Goal: Task Accomplishment & Management: Complete application form

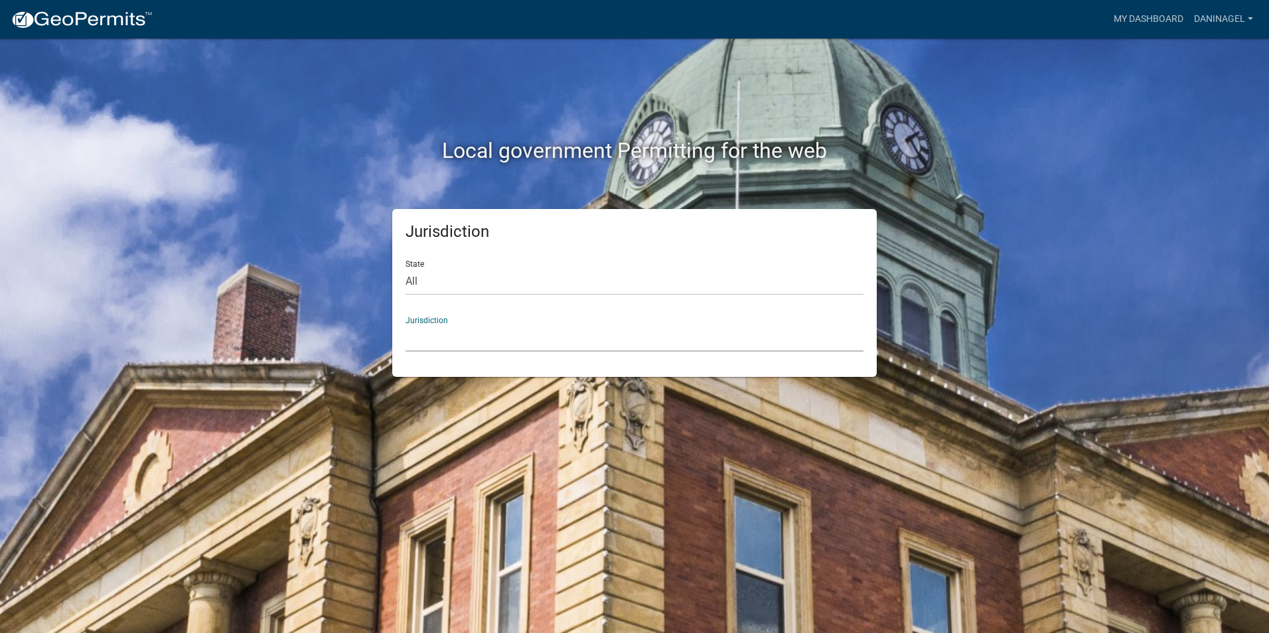
click at [473, 342] on select "[GEOGRAPHIC_DATA], [US_STATE] [GEOGRAPHIC_DATA], [US_STATE][PERSON_NAME][GEOGRA…" at bounding box center [634, 338] width 458 height 27
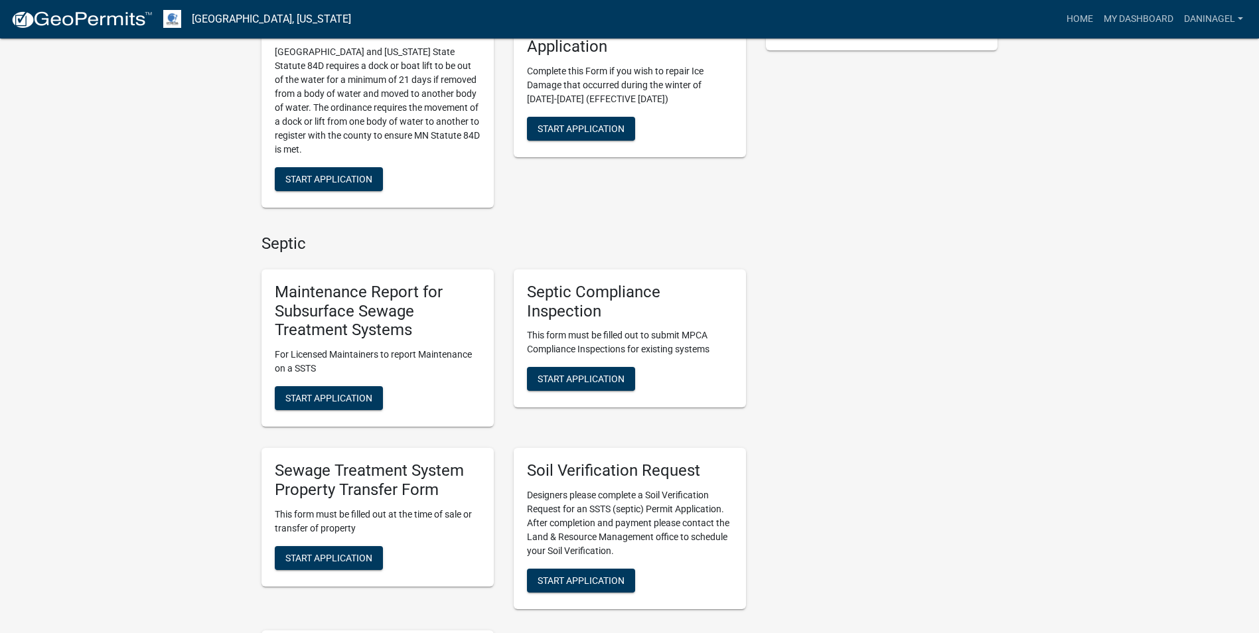
scroll to position [398, 0]
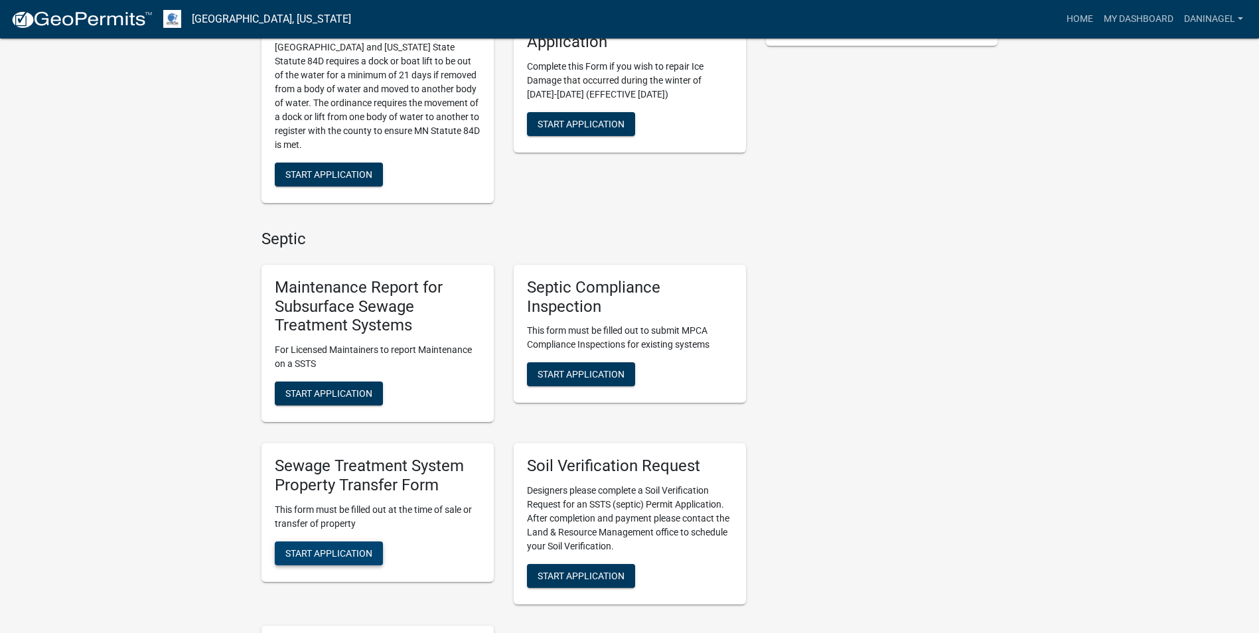
click at [334, 551] on span "Start Application" at bounding box center [328, 553] width 87 height 11
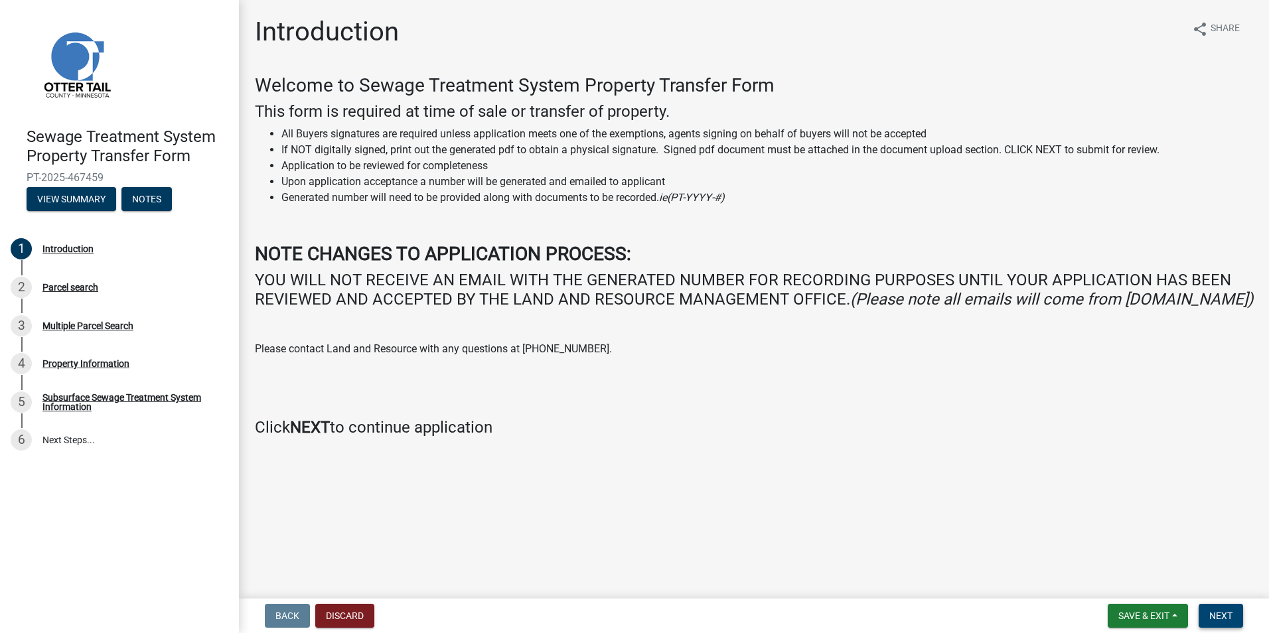
click at [1218, 619] on span "Next" at bounding box center [1220, 616] width 23 height 11
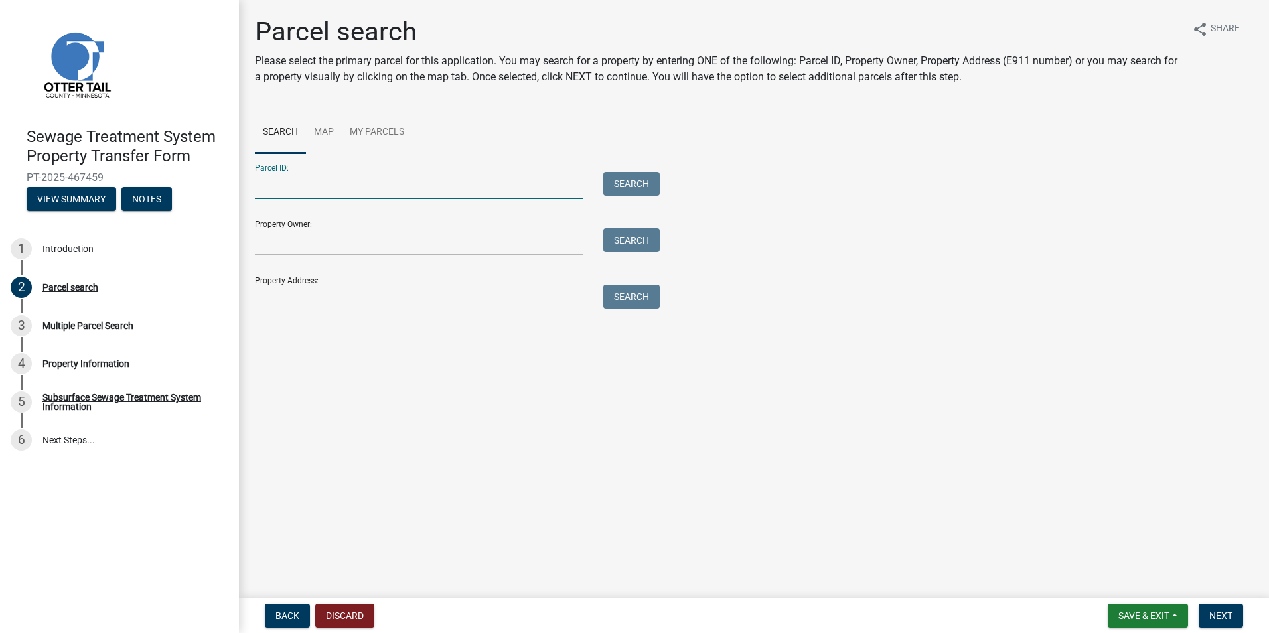
click at [263, 180] on input "Parcel ID:" at bounding box center [419, 185] width 329 height 27
type input "16000990971000"
click at [603, 172] on button "Search" at bounding box center [631, 184] width 56 height 24
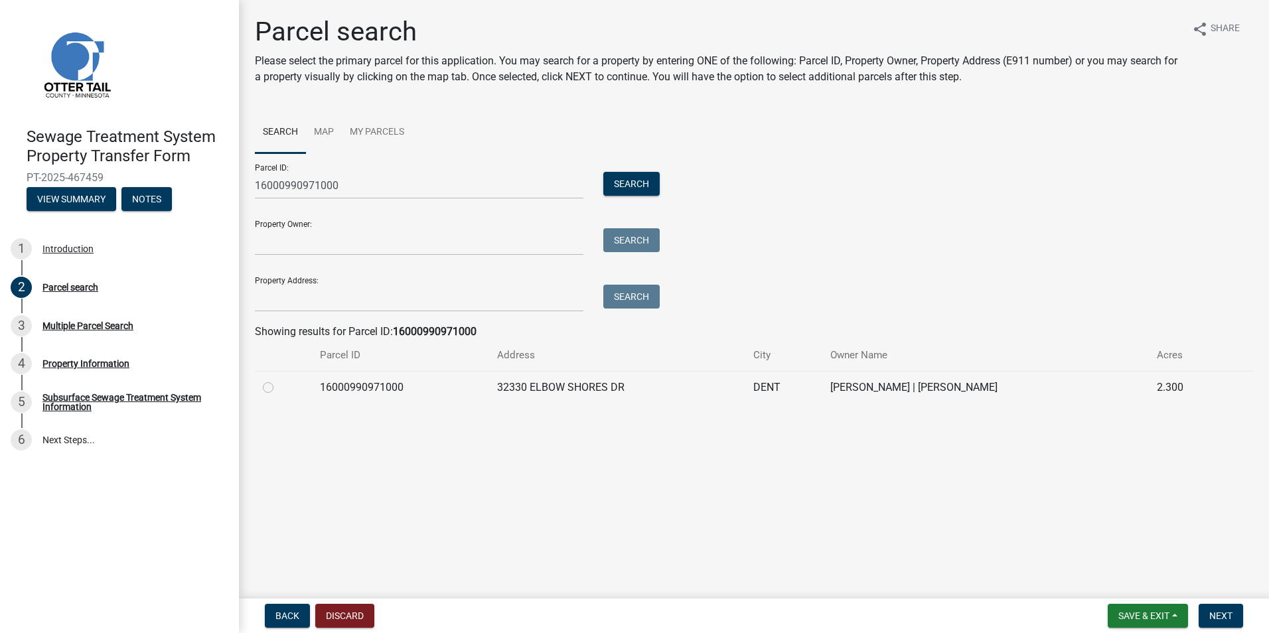
click at [279, 380] on label at bounding box center [279, 380] width 0 height 0
click at [279, 388] on input "radio" at bounding box center [283, 384] width 9 height 9
radio input "true"
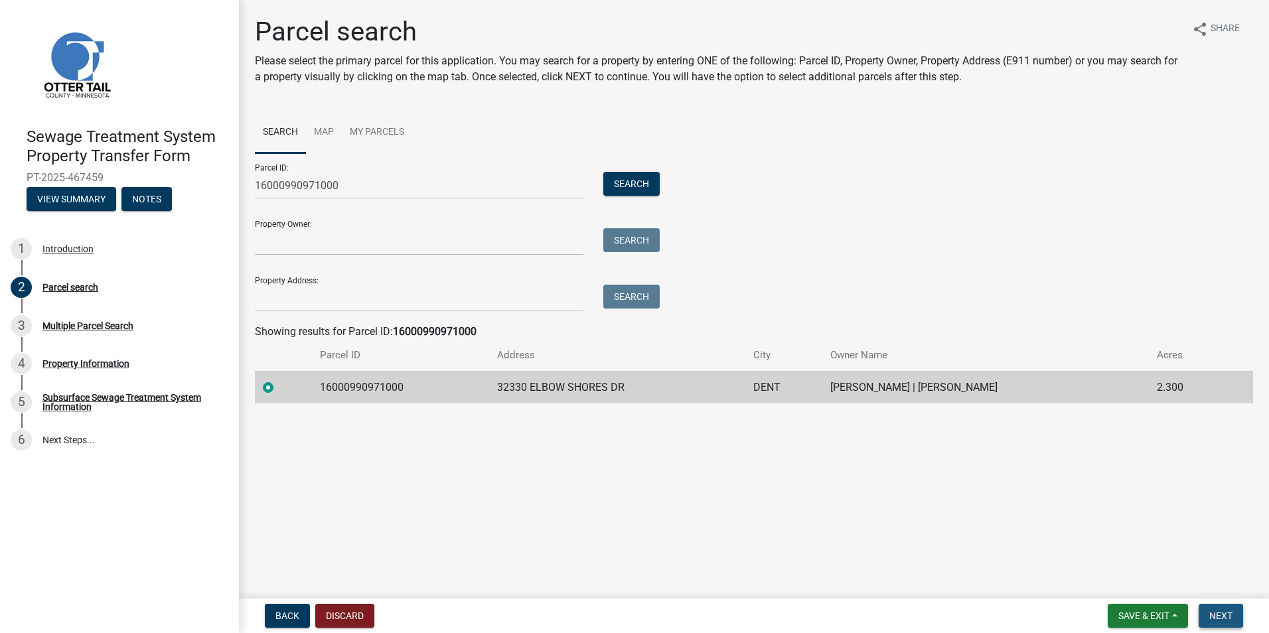
click at [1215, 624] on button "Next" at bounding box center [1221, 616] width 44 height 24
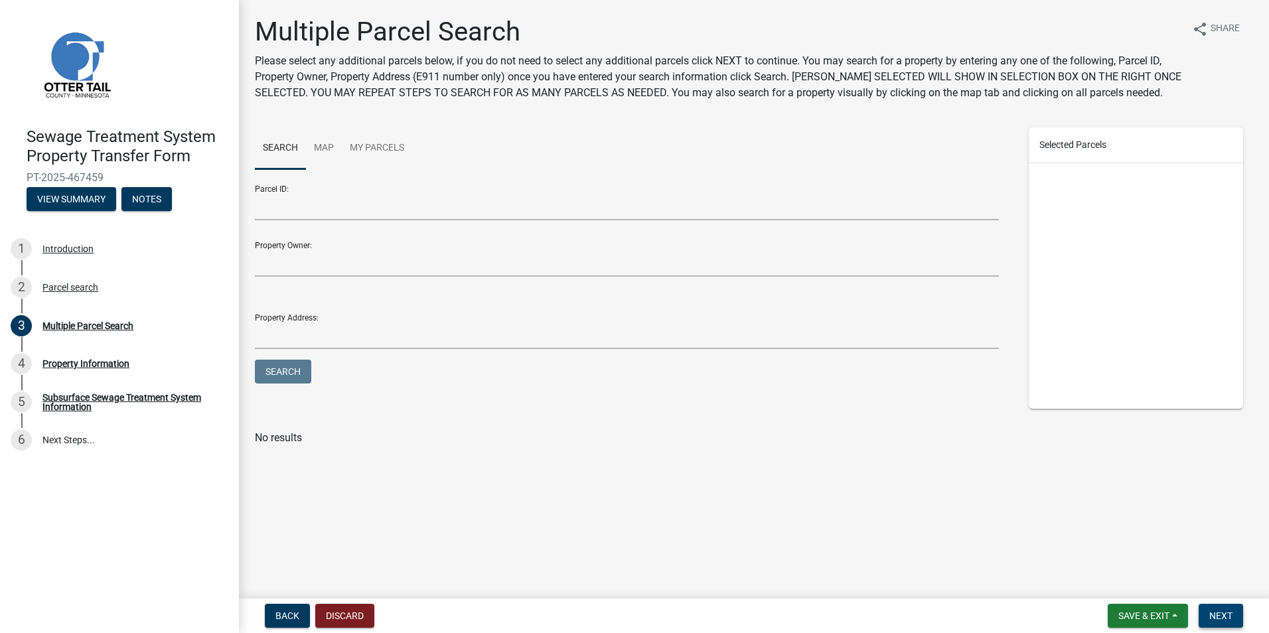
click at [1214, 611] on span "Next" at bounding box center [1220, 616] width 23 height 11
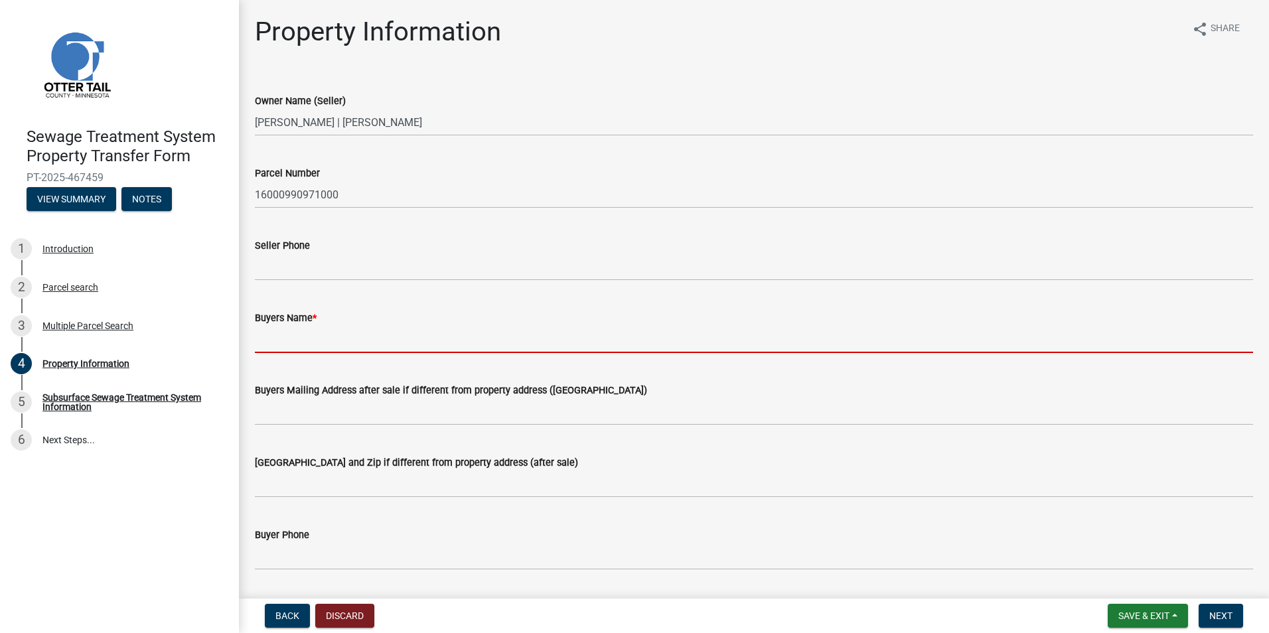
click at [327, 340] on input "Buyers Name *" at bounding box center [754, 339] width 998 height 27
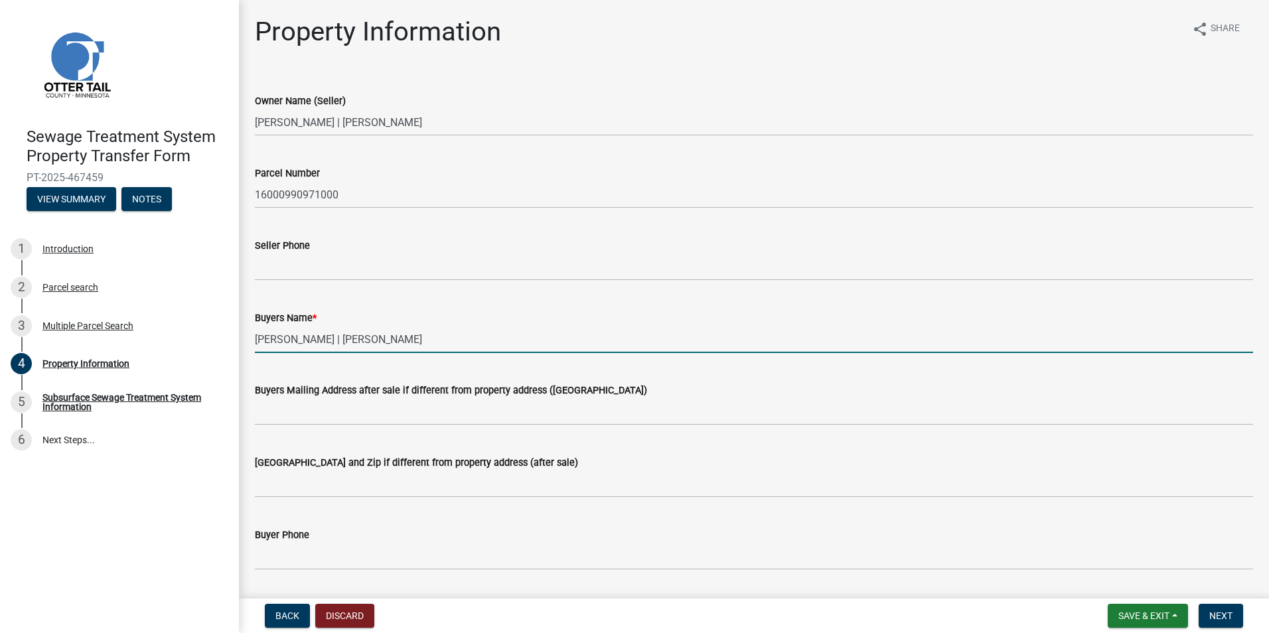
click at [483, 343] on input "[PERSON_NAME] | [PERSON_NAME]" at bounding box center [754, 339] width 998 height 27
type input "[PERSON_NAME] | [PERSON_NAME]"
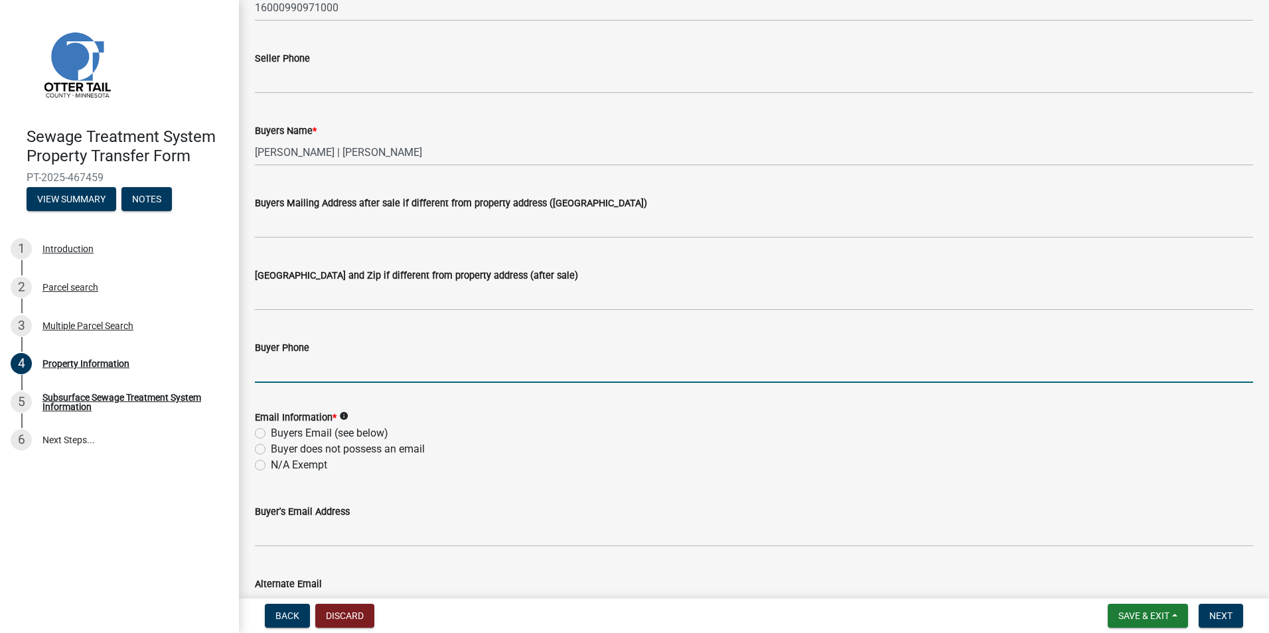
scroll to position [332, 0]
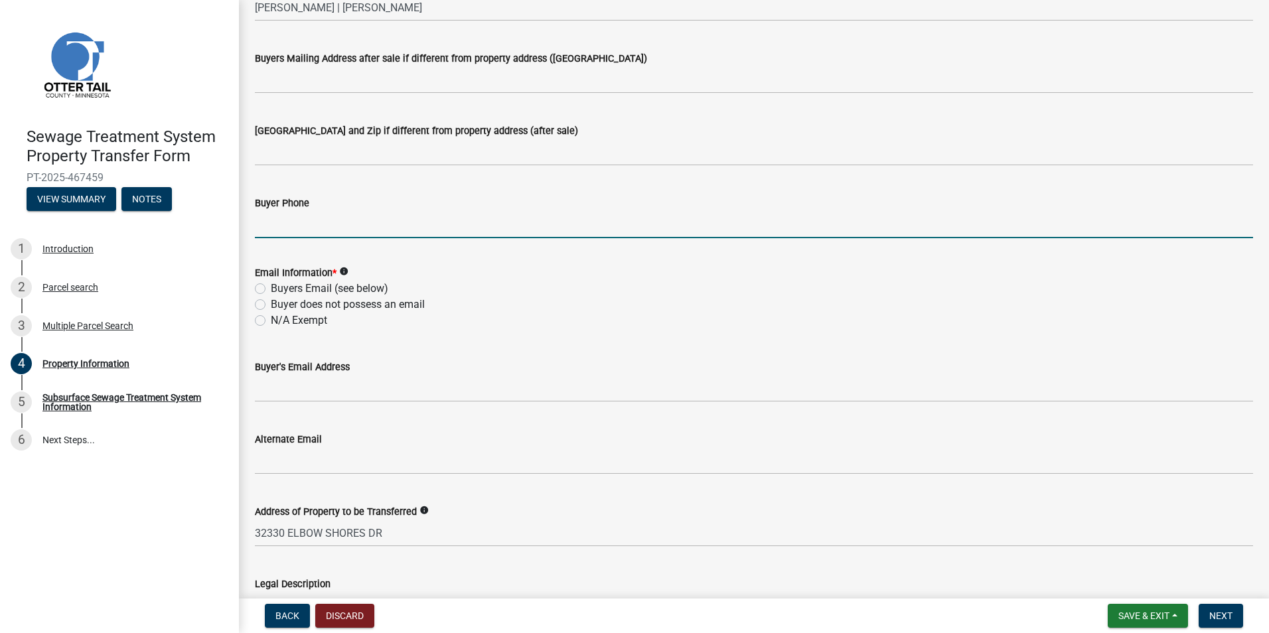
click at [319, 324] on label "N/A Exempt" at bounding box center [299, 321] width 56 height 16
click at [279, 321] on input "N/A Exempt" at bounding box center [275, 317] width 9 height 9
radio input "true"
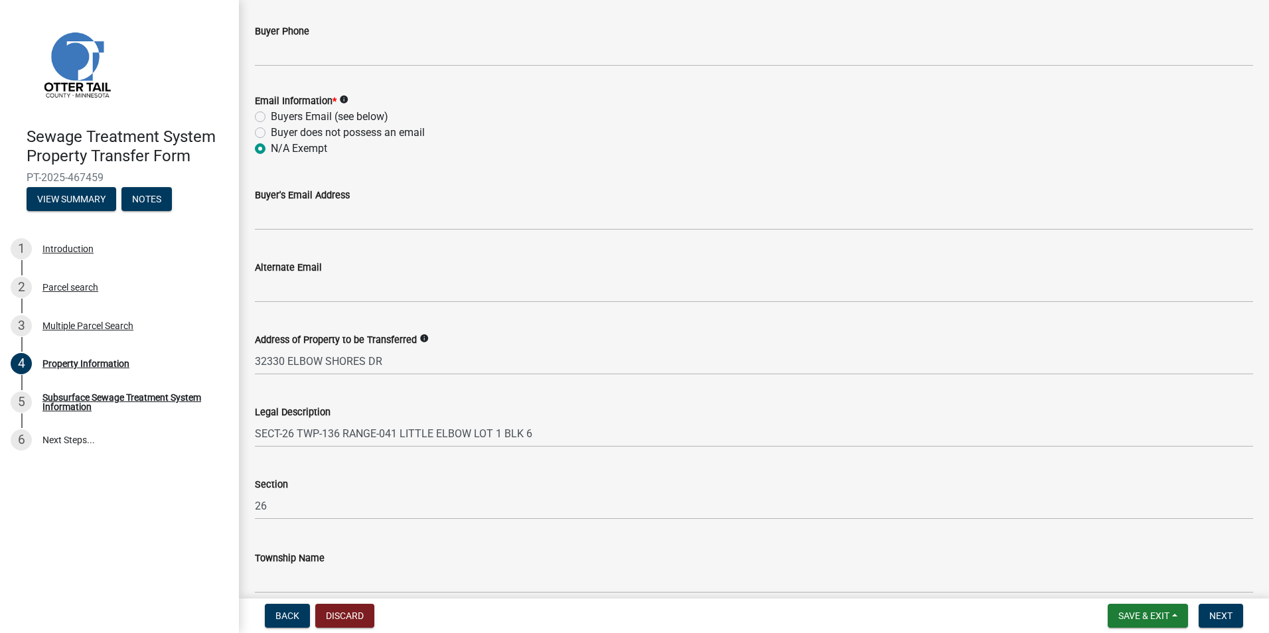
scroll to position [566, 0]
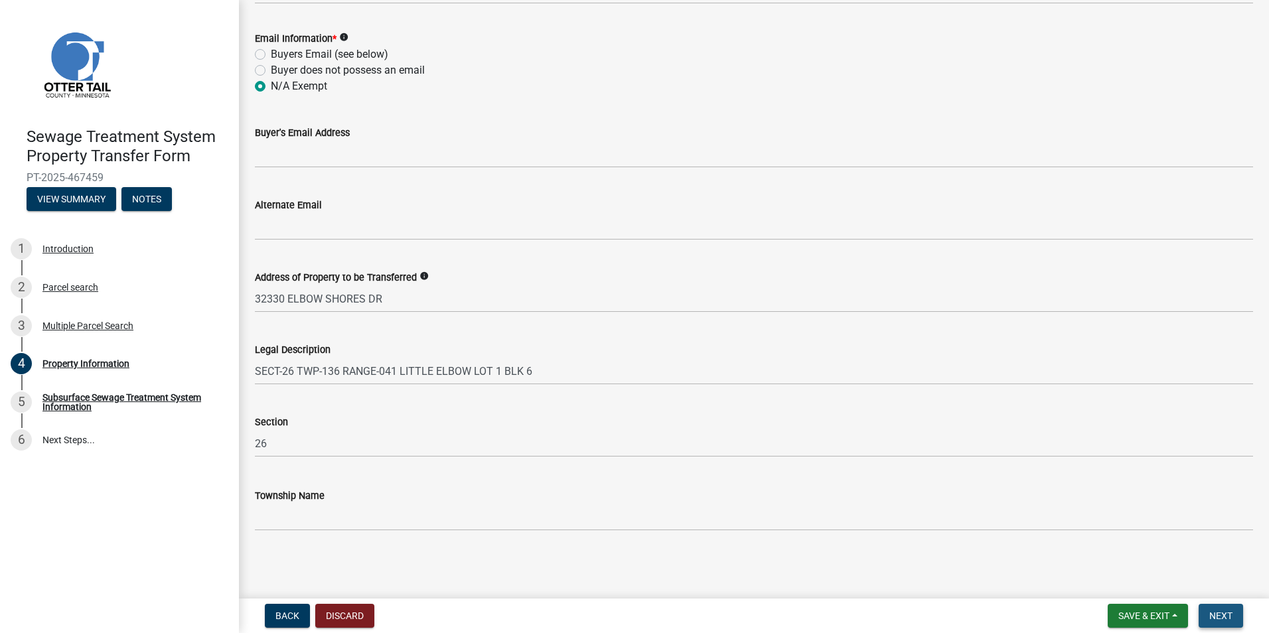
click at [1216, 618] on span "Next" at bounding box center [1220, 616] width 23 height 11
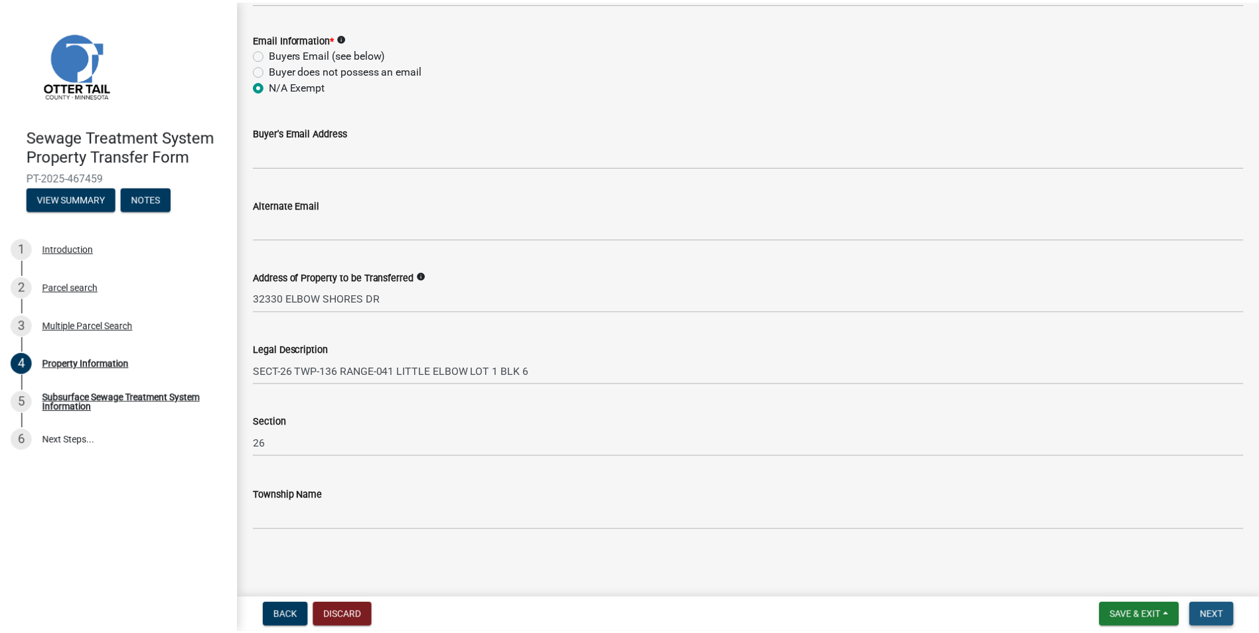
scroll to position [0, 0]
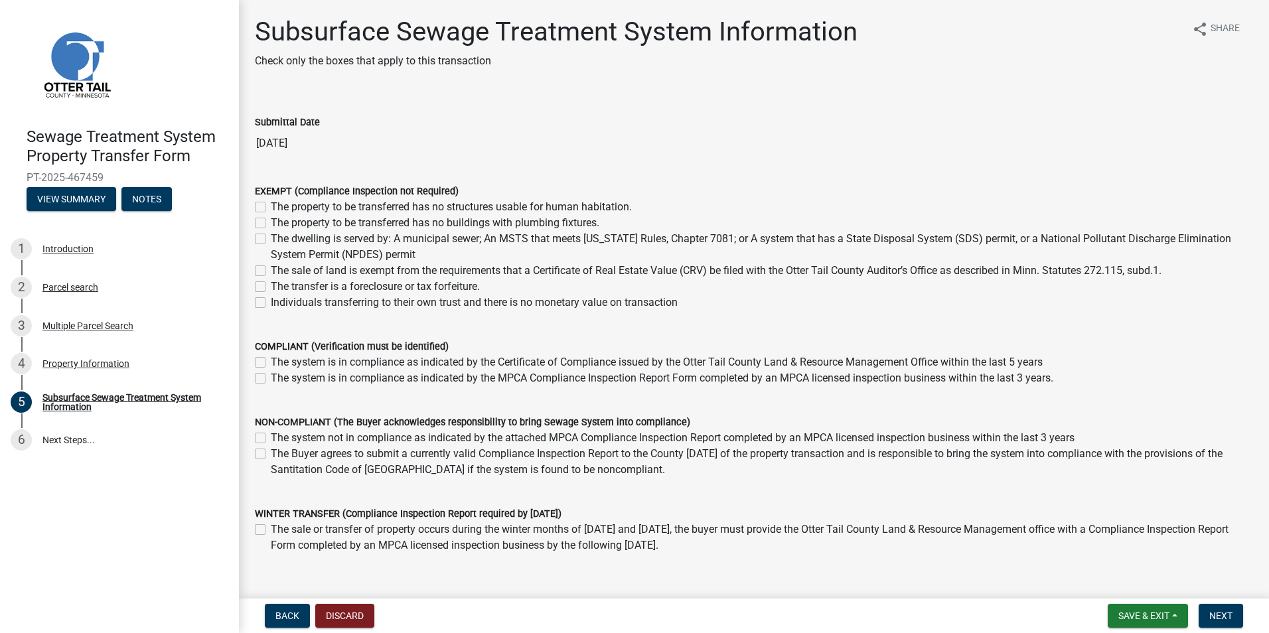
click at [354, 378] on label "The system is in compliance as indicated by the MPCA Compliance Inspection Repo…" at bounding box center [662, 378] width 782 height 16
click at [279, 378] on input "The system is in compliance as indicated by the MPCA Compliance Inspection Repo…" at bounding box center [275, 374] width 9 height 9
checkbox input "true"
checkbox input "false"
checkbox input "true"
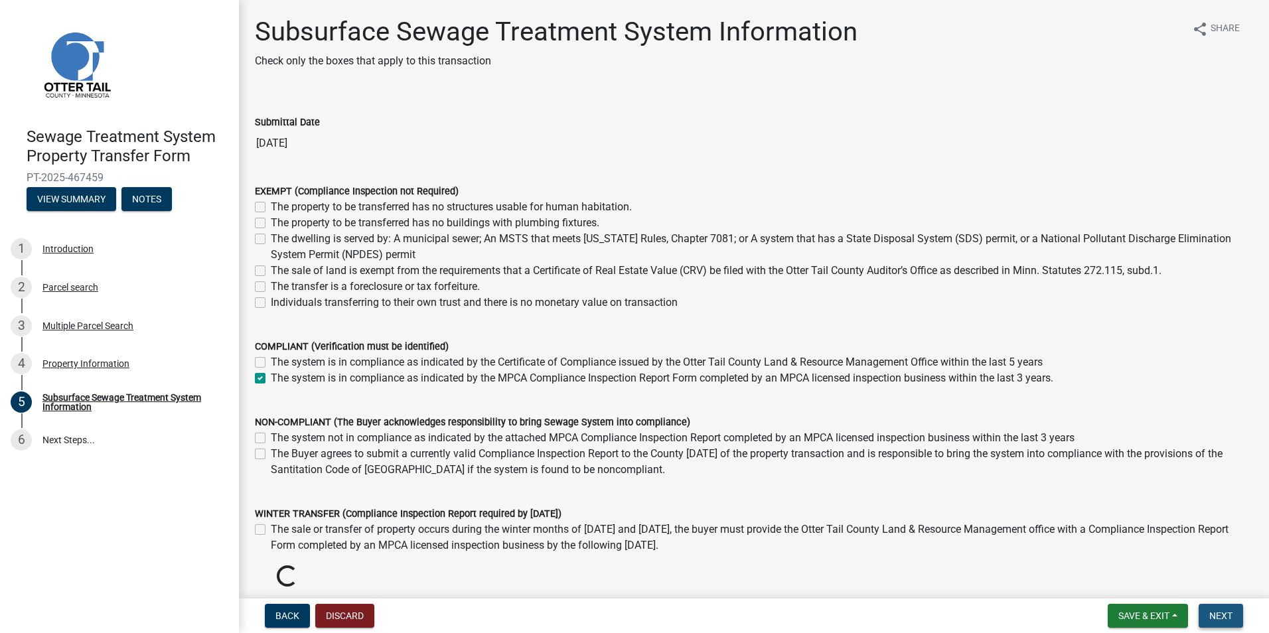
click at [1225, 619] on span "Next" at bounding box center [1220, 616] width 23 height 11
click at [1232, 613] on span "Next" at bounding box center [1220, 616] width 23 height 11
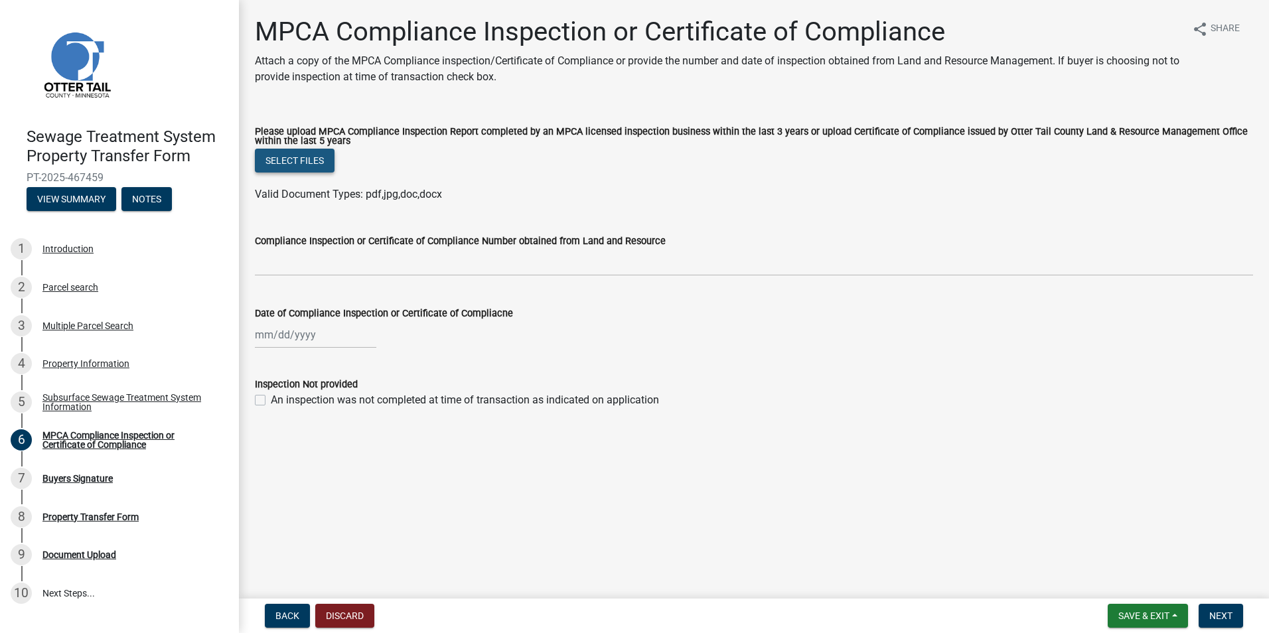
click at [292, 161] on button "Select files" at bounding box center [295, 161] width 80 height 24
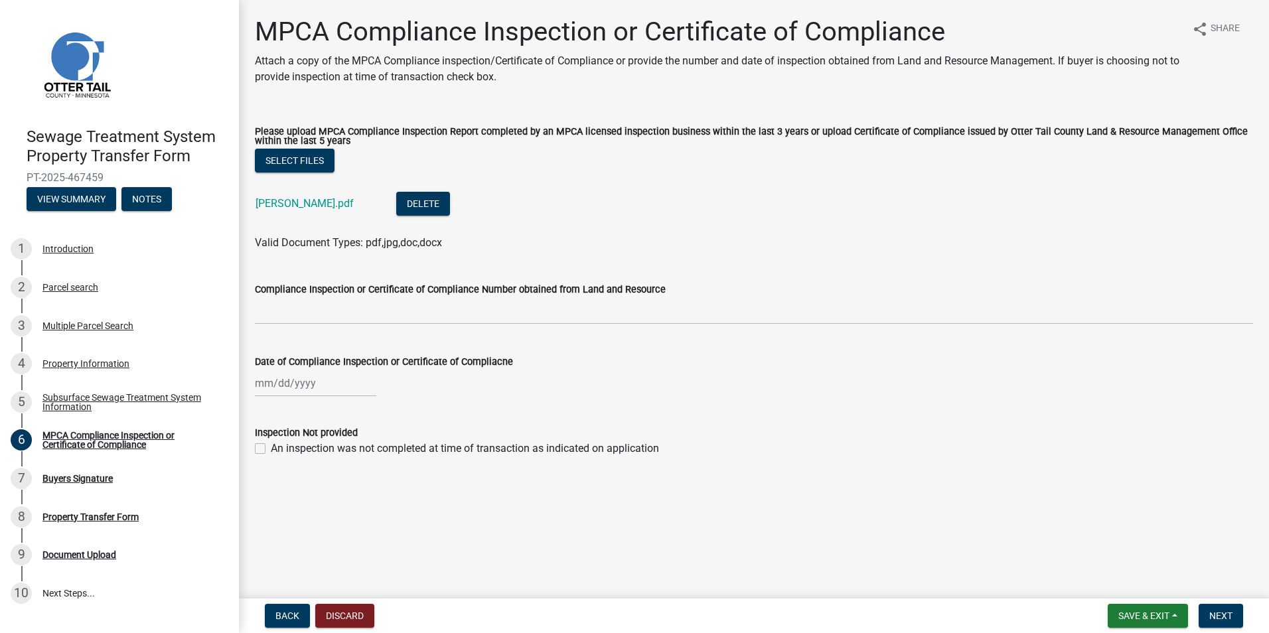
select select "8"
select select "2025"
click at [256, 384] on div "[PERSON_NAME] Feb Mar Apr [PERSON_NAME][DATE] Oct Nov [DATE] 1526 1527 1528 152…" at bounding box center [315, 383] width 121 height 27
click at [265, 411] on span "Previous month" at bounding box center [268, 411] width 10 height 10
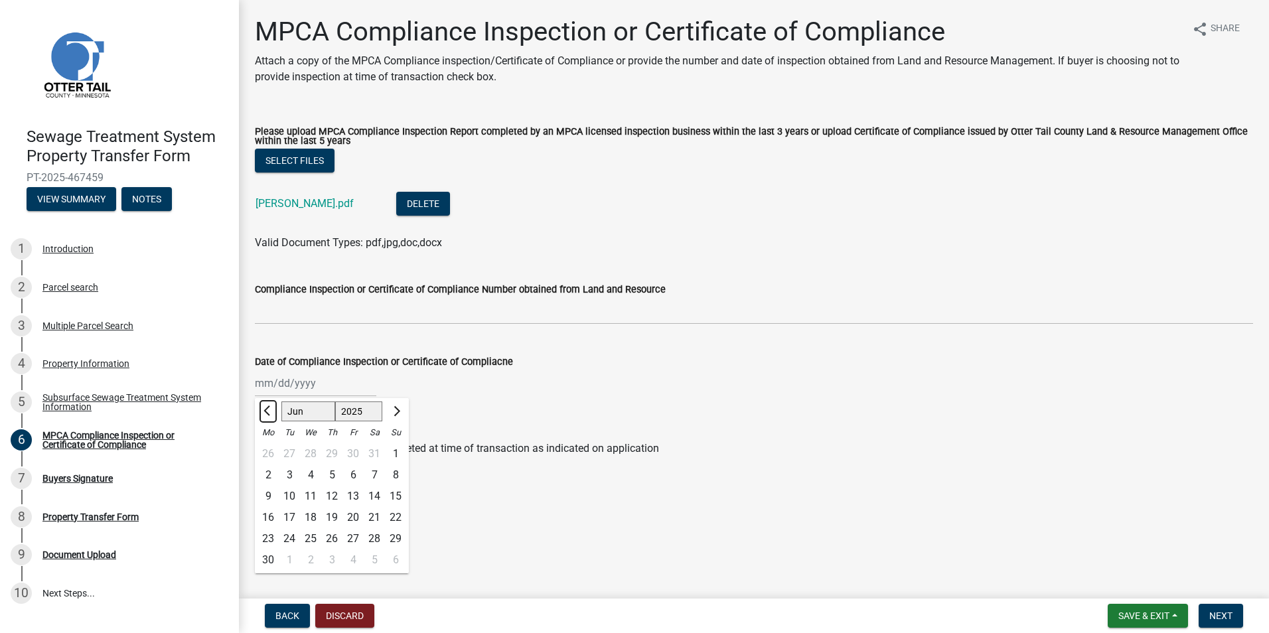
click at [265, 411] on span "Previous month" at bounding box center [268, 411] width 10 height 10
select select "5"
click at [376, 517] on div "24" at bounding box center [374, 517] width 21 height 21
type input "[DATE]"
click at [1229, 615] on span "Next" at bounding box center [1220, 616] width 23 height 11
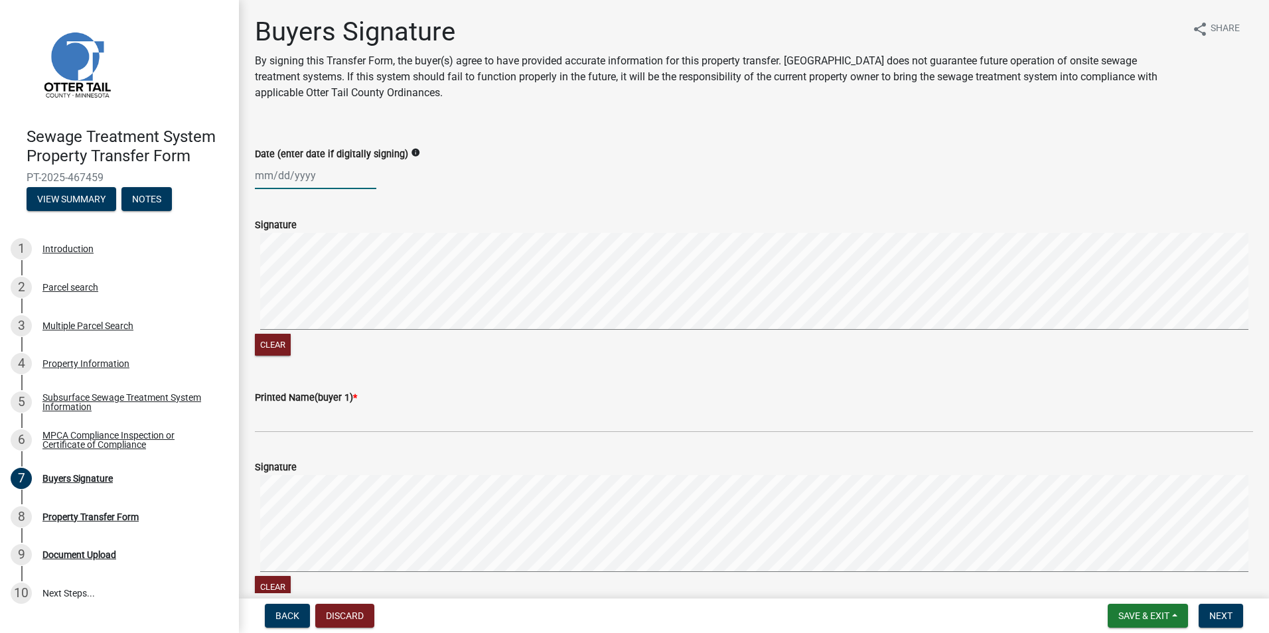
select select "8"
select select "2025"
click at [260, 178] on div "[PERSON_NAME] Feb Mar Apr [PERSON_NAME][DATE] Oct Nov [DATE] 1526 1527 1528 152…" at bounding box center [315, 175] width 121 height 27
click at [331, 312] on div "21" at bounding box center [331, 309] width 21 height 21
type input "[DATE]"
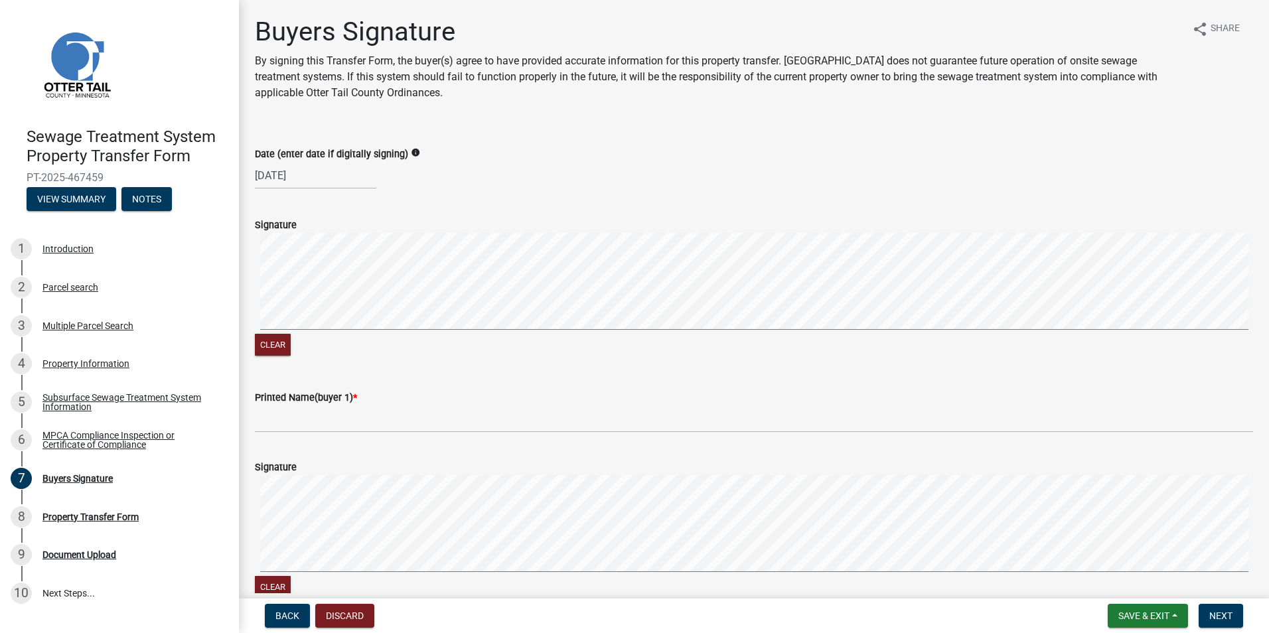
click at [439, 230] on form "Signature Clear" at bounding box center [754, 280] width 998 height 158
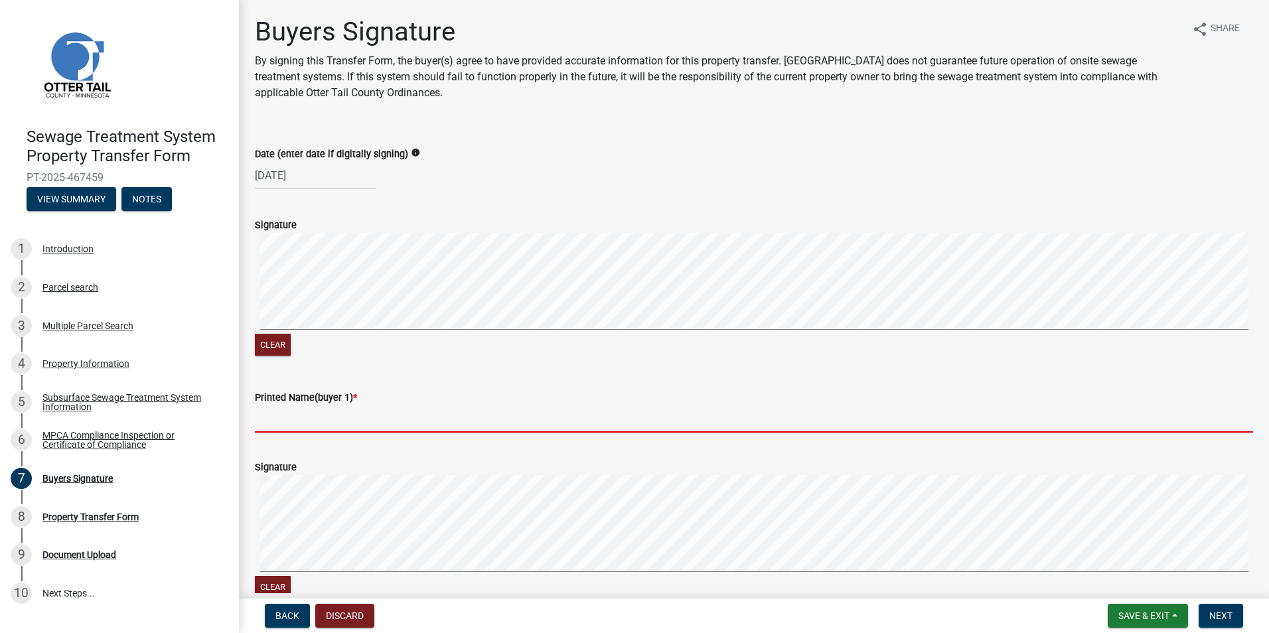
click at [327, 430] on input "Printed Name(buyer 1) *" at bounding box center [754, 418] width 998 height 27
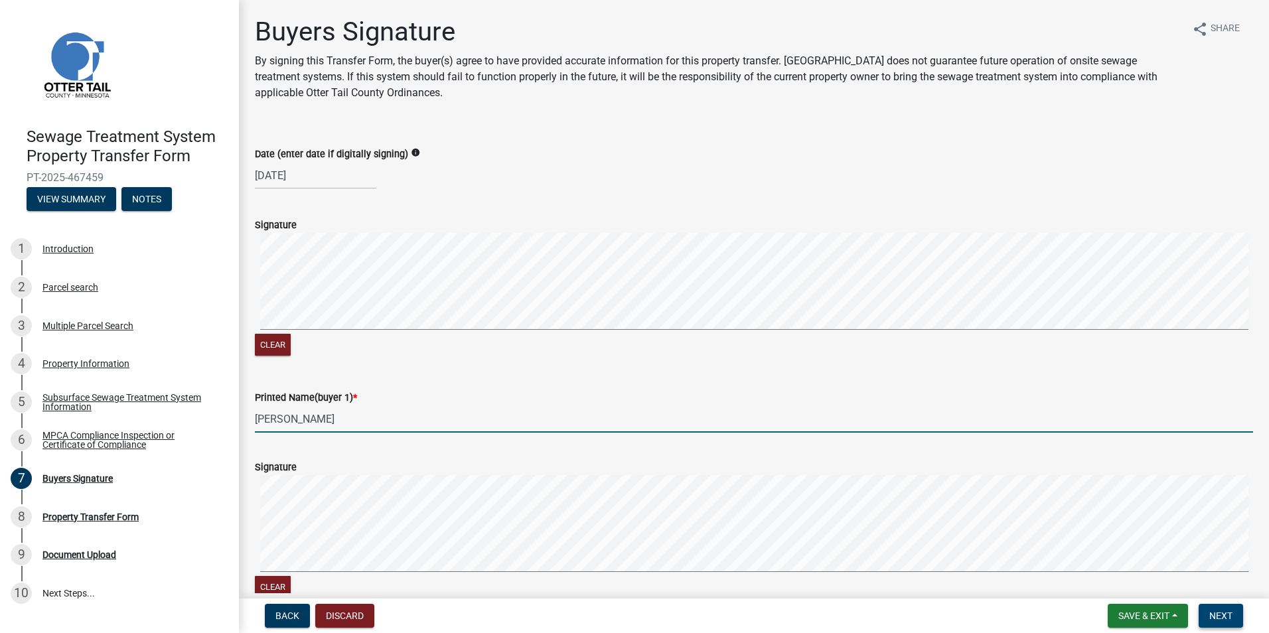
type input "[PERSON_NAME]"
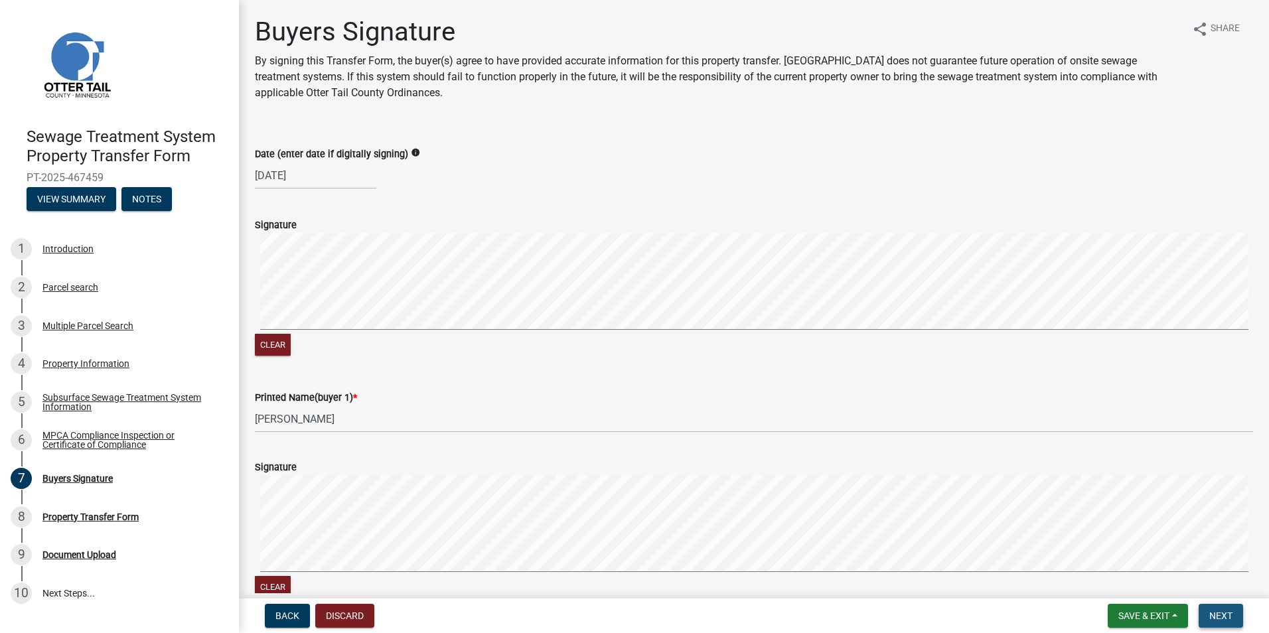
click at [1220, 613] on span "Next" at bounding box center [1220, 616] width 23 height 11
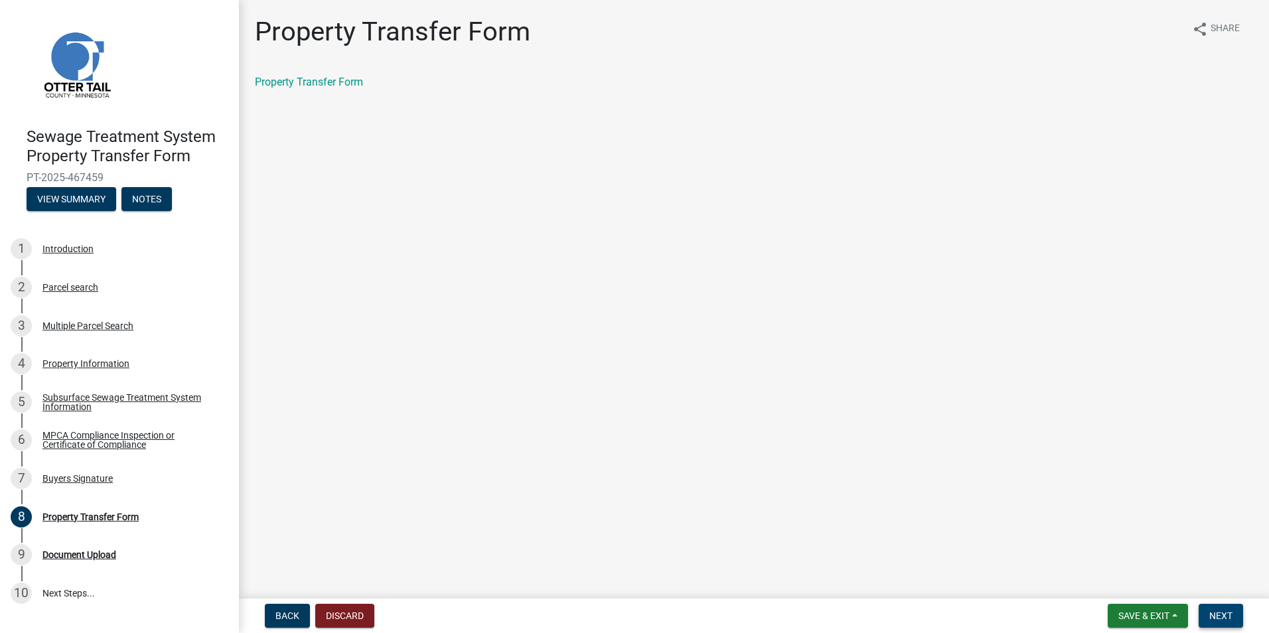
click at [1218, 617] on span "Next" at bounding box center [1220, 616] width 23 height 11
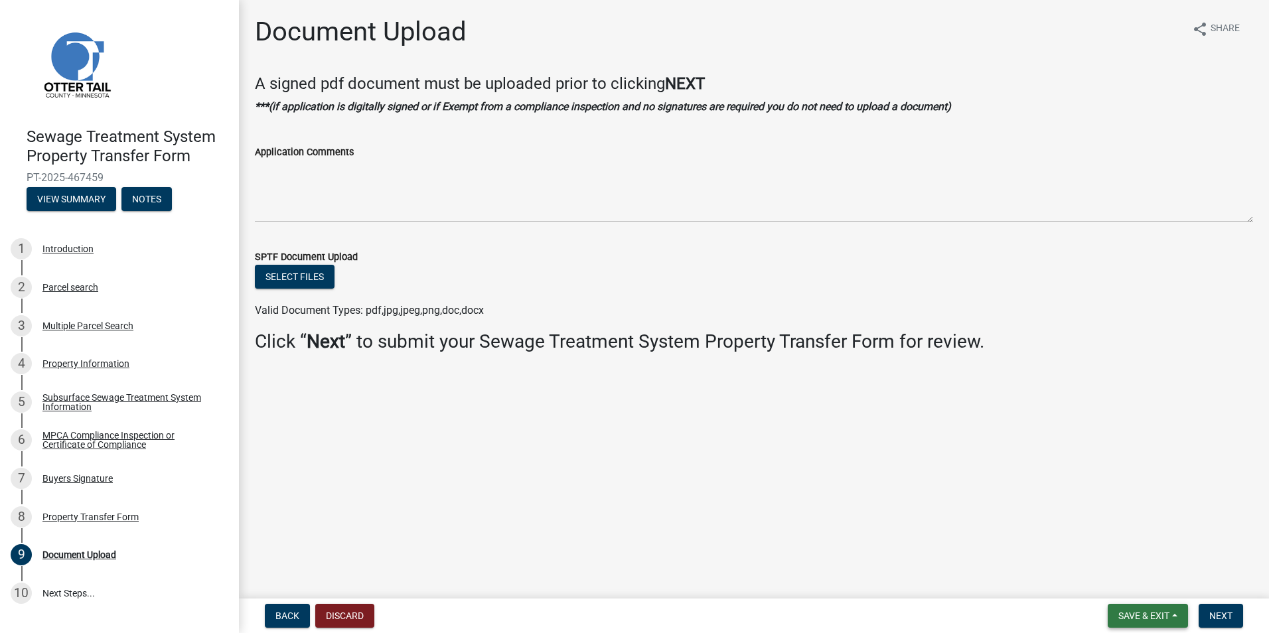
click at [1152, 615] on span "Save & Exit" at bounding box center [1143, 616] width 51 height 11
click at [1152, 581] on button "Save & Exit" at bounding box center [1135, 581] width 106 height 32
